Goal: Information Seeking & Learning: Learn about a topic

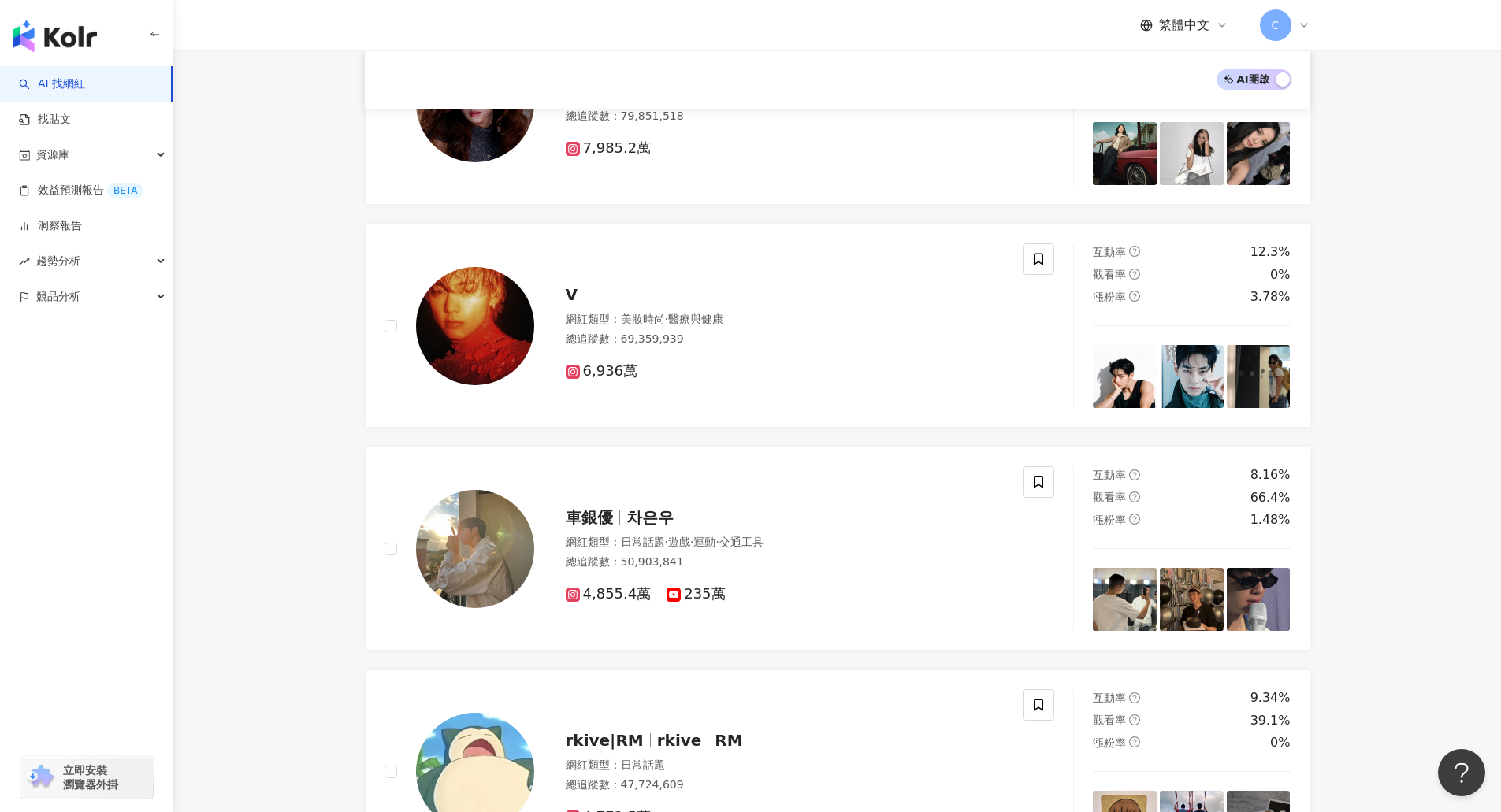
scroll to position [1413, 0]
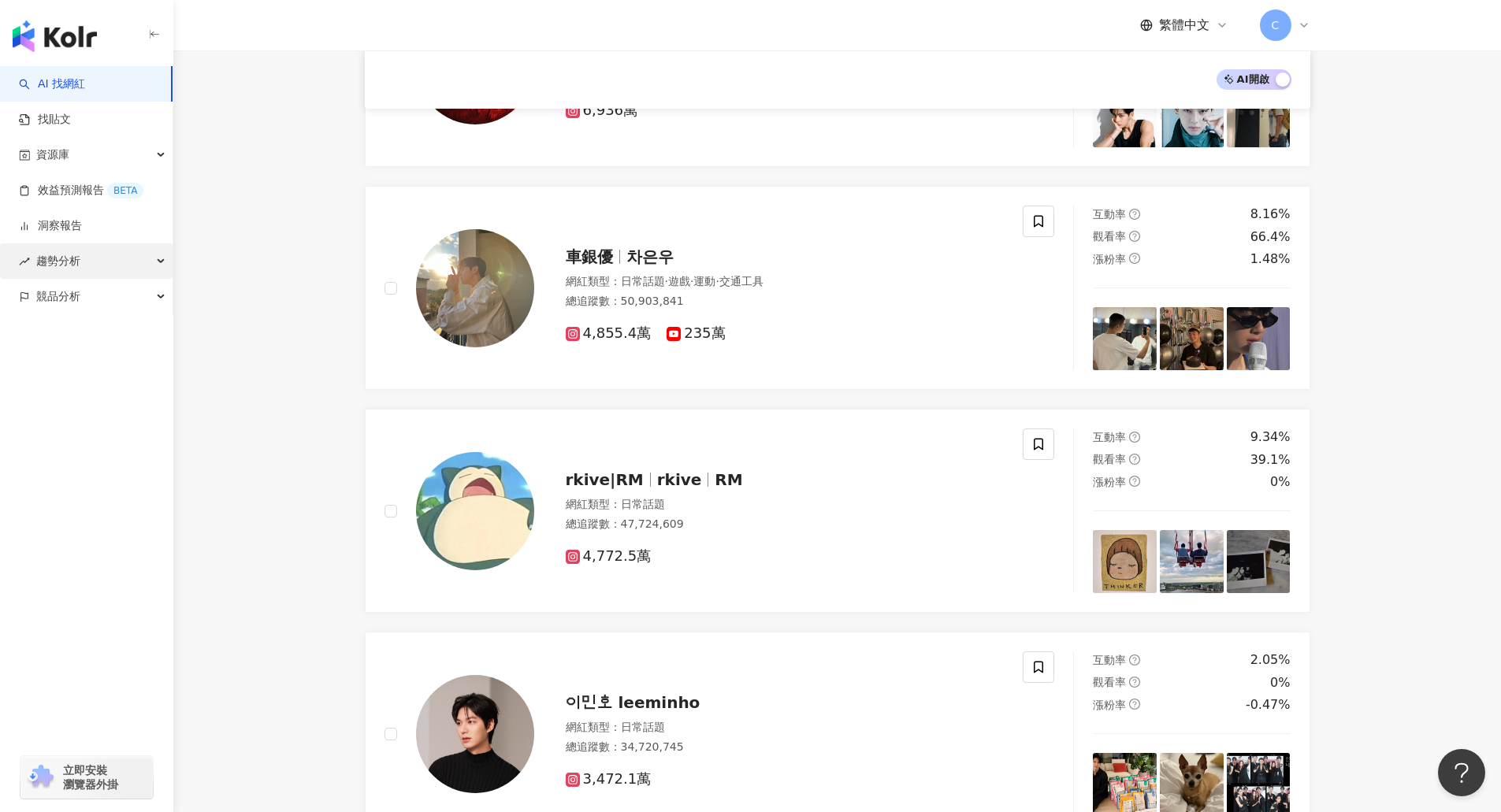
click at [58, 259] on span "趨勢分析" at bounding box center [58, 261] width 44 height 36
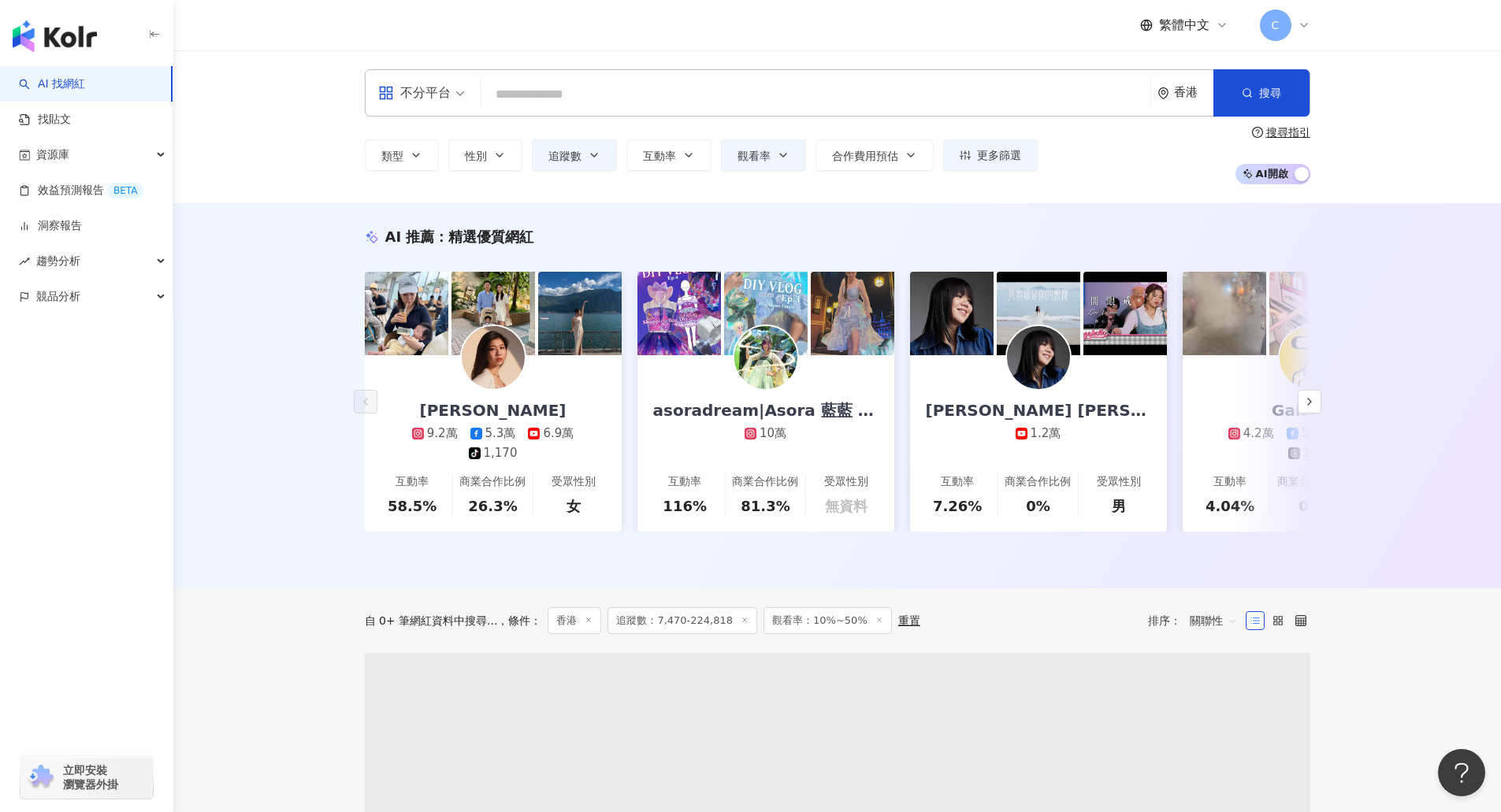
click at [105, 47] on div "button" at bounding box center [86, 32] width 173 height 66
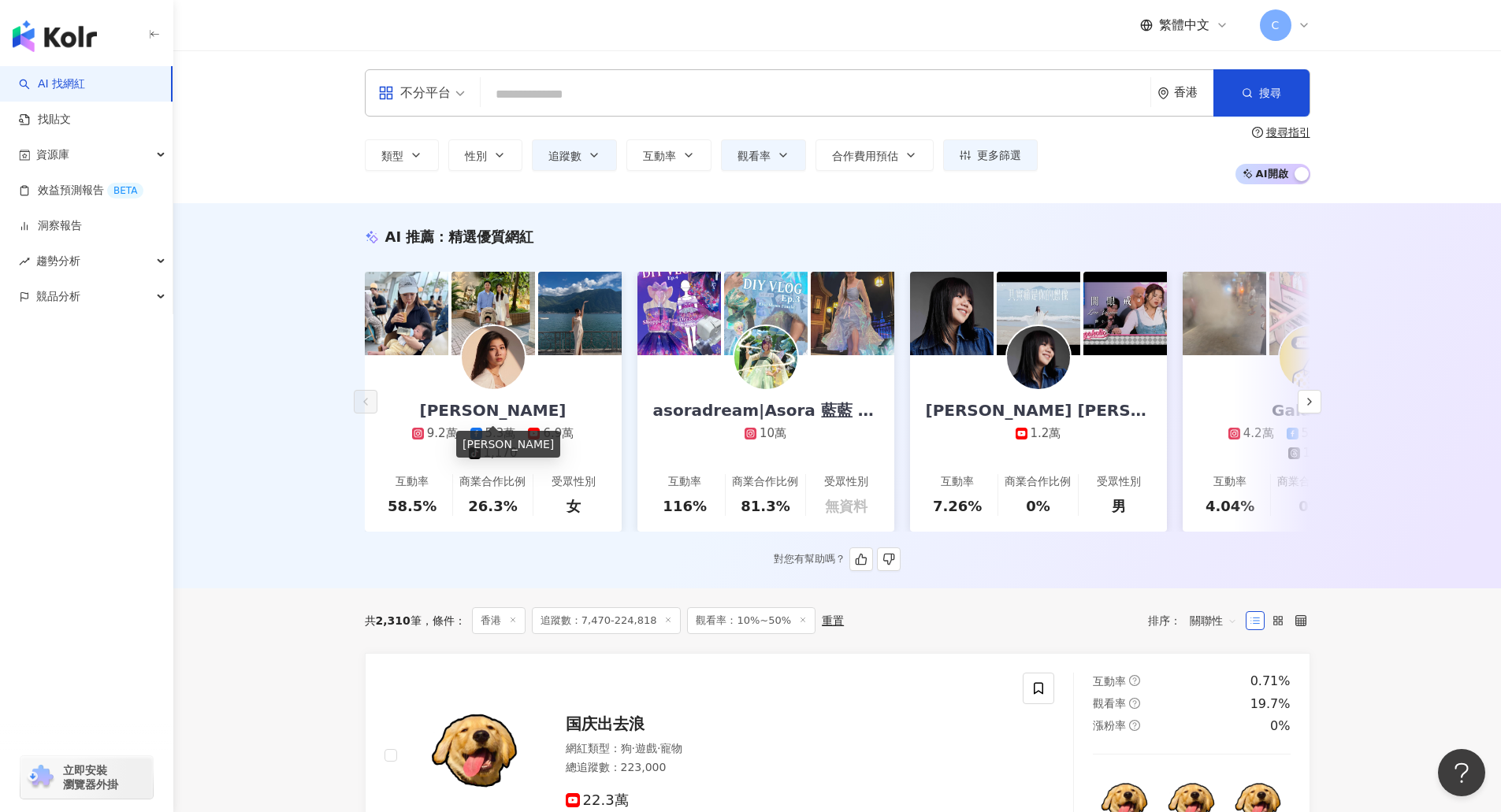
click at [473, 400] on div "[PERSON_NAME]" at bounding box center [493, 411] width 178 height 22
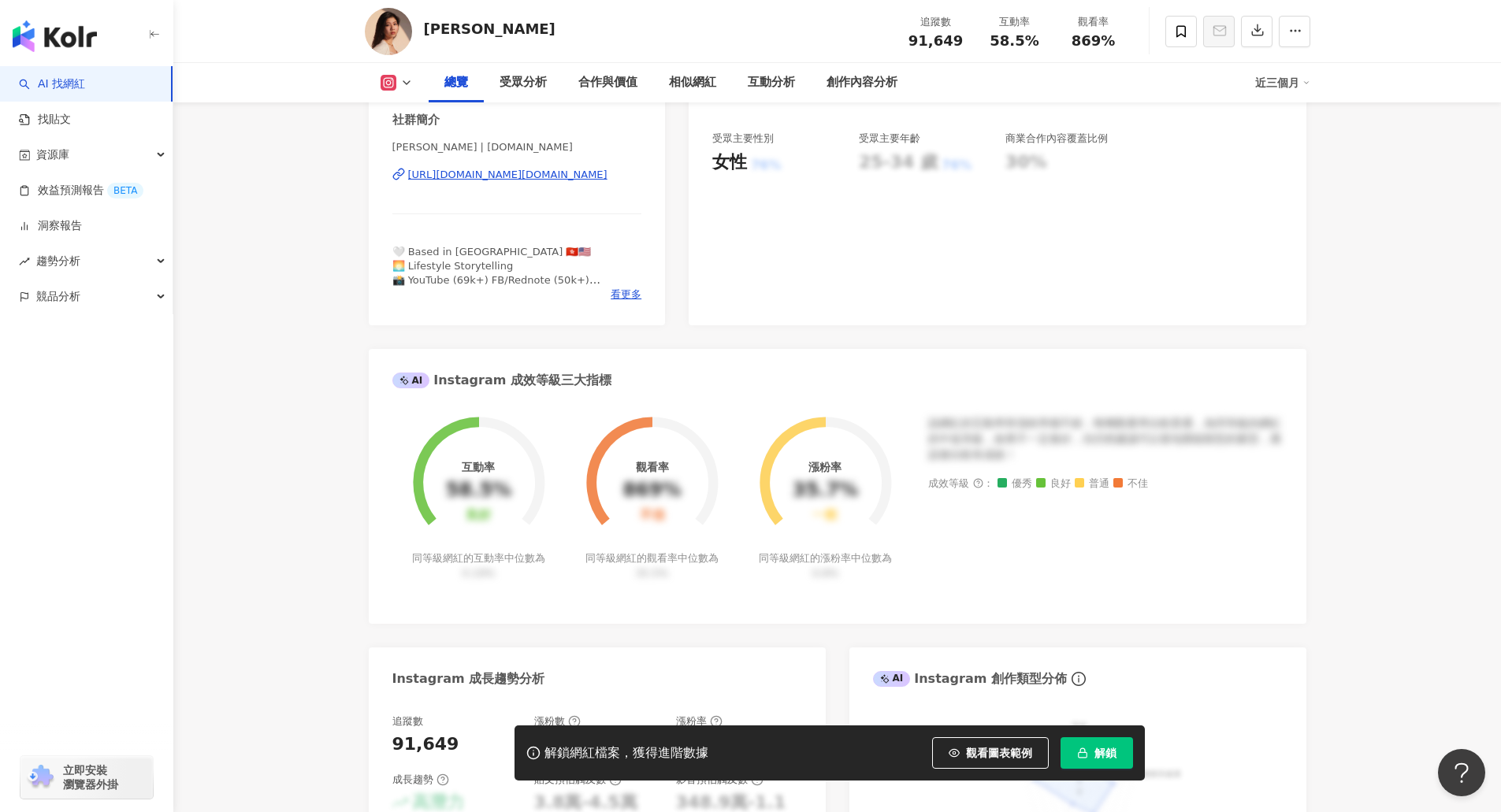
scroll to position [315, 0]
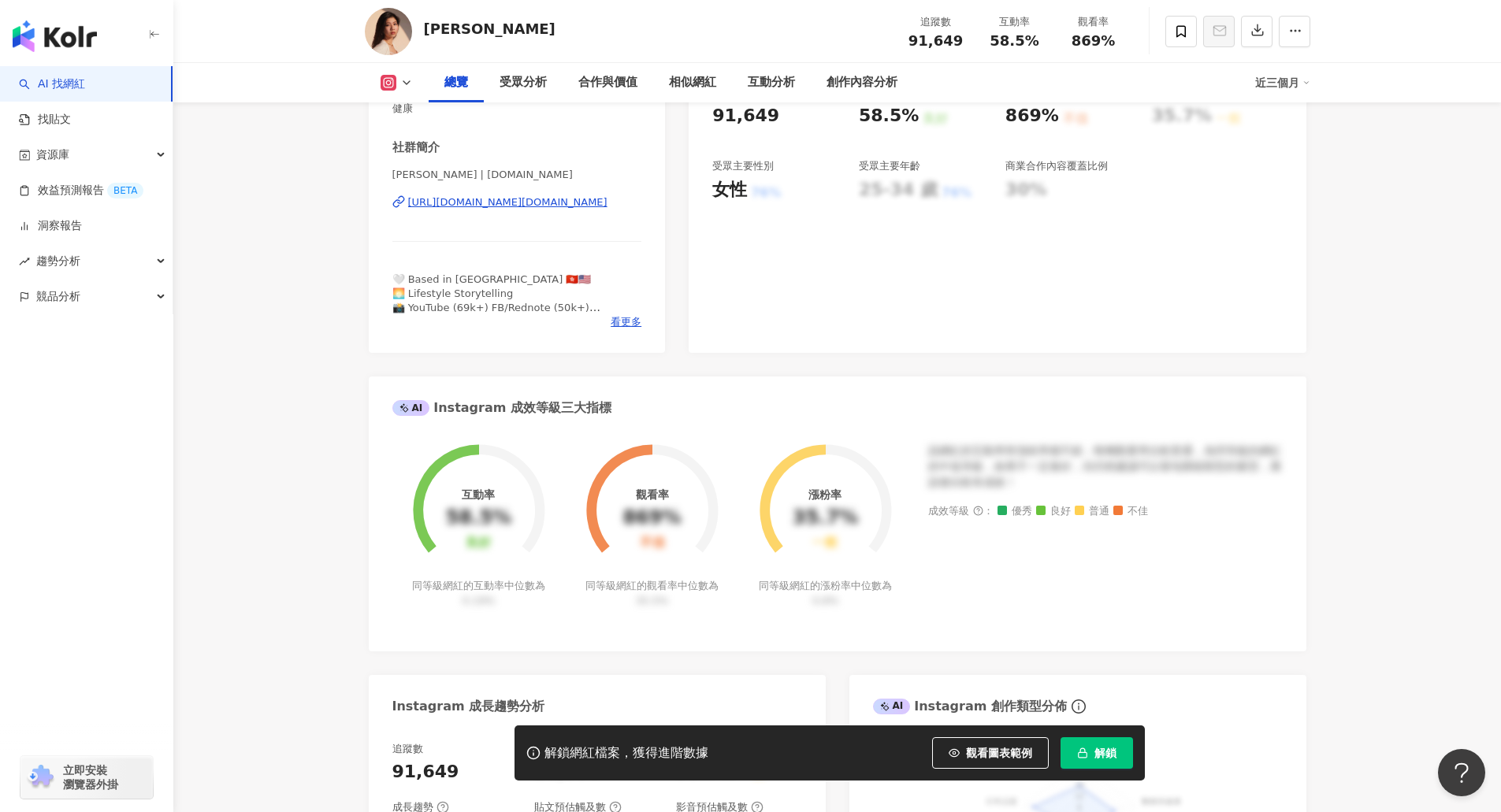
click at [576, 196] on div "https://www.instagram.com/abigailchin.co/" at bounding box center [507, 202] width 199 height 15
